Goal: Task Accomplishment & Management: Manage account settings

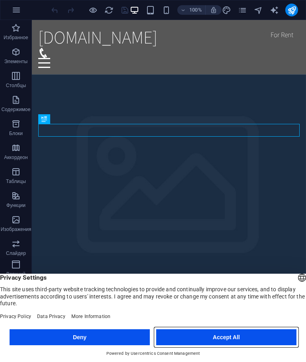
click at [238, 338] on button "Accept All" at bounding box center [226, 337] width 140 height 16
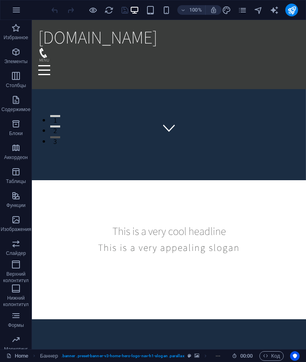
scroll to position [221, 0]
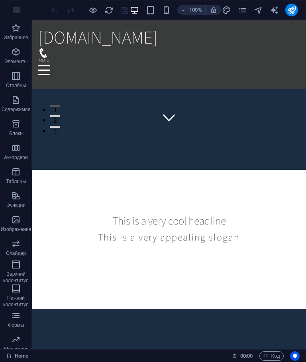
click at [16, 11] on icon "button" at bounding box center [17, 10] width 10 height 10
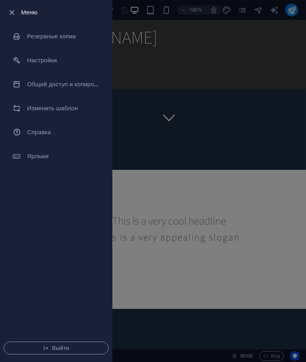
click at [56, 42] on li "Резервные копии" at bounding box center [56, 36] width 112 height 24
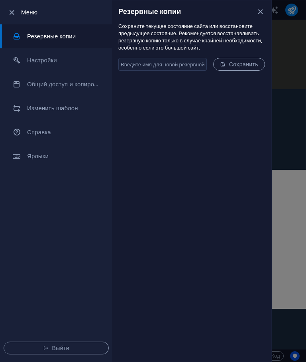
click at [244, 61] on span "Сохранить" at bounding box center [239, 64] width 38 height 6
click at [36, 61] on h6 "Настройки" at bounding box center [64, 60] width 74 height 10
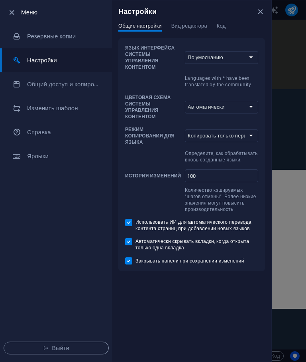
click at [38, 89] on li "Общий доступ и копирование сайта" at bounding box center [56, 84] width 112 height 24
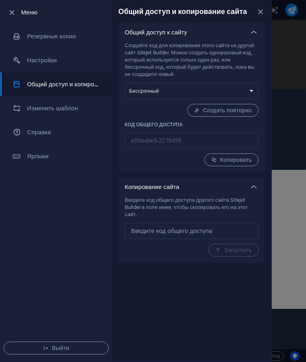
click at [39, 109] on h6 "Изменить шаблон" at bounding box center [64, 108] width 74 height 10
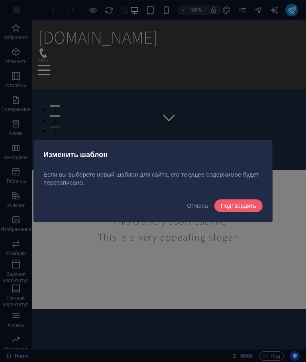
click at [193, 203] on span "Отмена" at bounding box center [198, 205] width 21 height 6
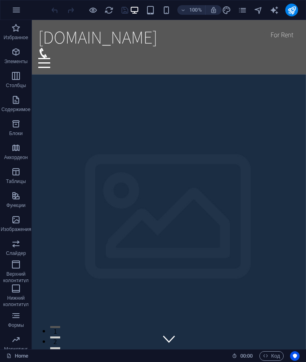
scroll to position [0, 0]
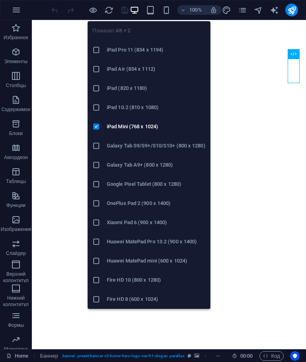
click at [147, 56] on li "iPad Pro 11 (834 x 1194)" at bounding box center [149, 49] width 123 height 19
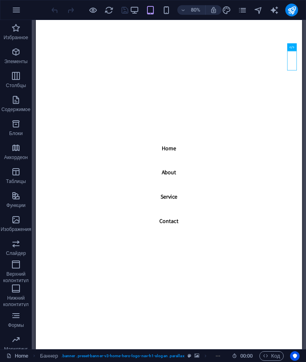
click at [245, 9] on icon "pages" at bounding box center [242, 10] width 9 height 9
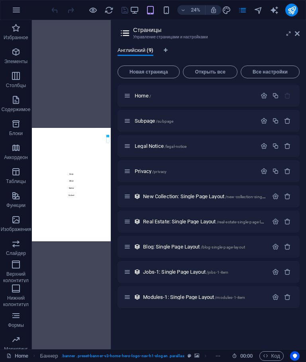
click at [12, 97] on icon "button" at bounding box center [16, 100] width 10 height 10
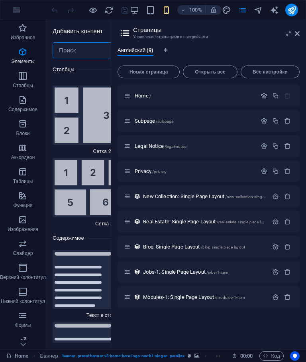
scroll to position [2532, 0]
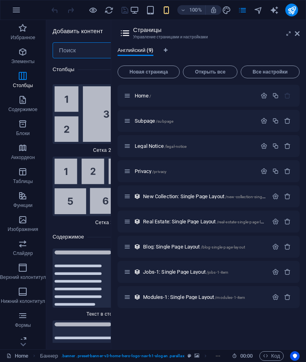
click at [297, 35] on icon at bounding box center [297, 33] width 5 height 6
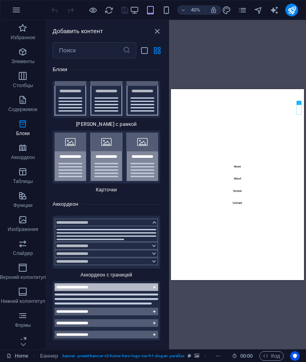
scroll to position [4780, 0]
click at [158, 31] on icon "close panel" at bounding box center [157, 31] width 9 height 9
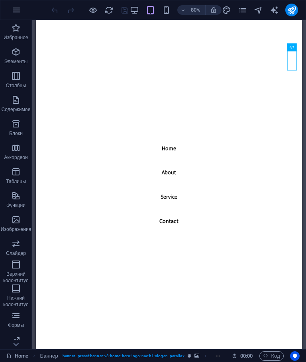
click at [12, 51] on icon "button" at bounding box center [16, 52] width 10 height 10
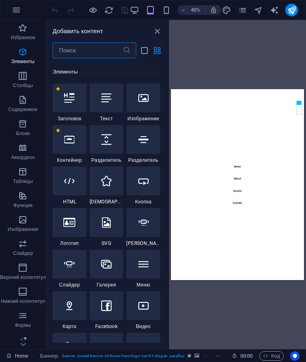
scroll to position [150, 0]
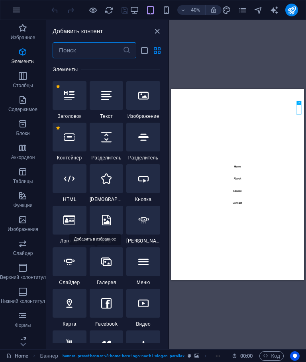
click at [23, 77] on icon "button" at bounding box center [23, 76] width 10 height 10
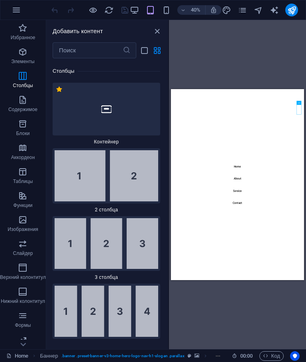
scroll to position [544, 0]
